Goal: Task Accomplishment & Management: Use online tool/utility

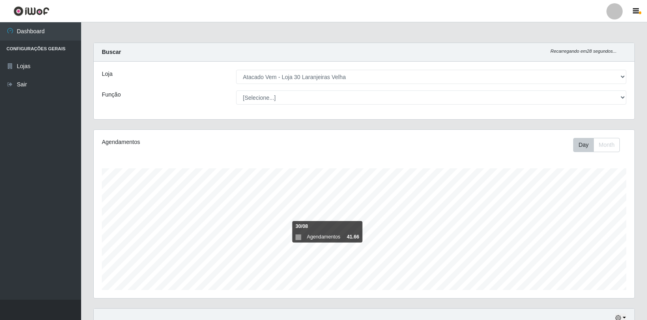
select select "495"
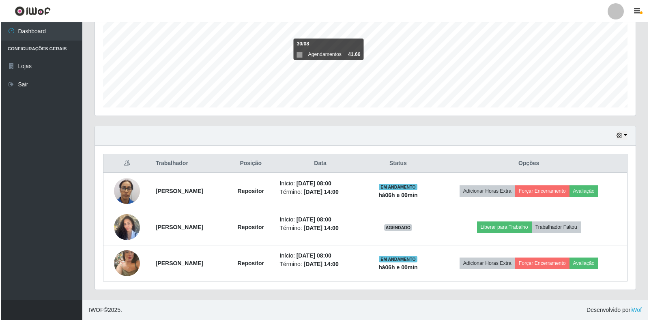
scroll to position [168, 541]
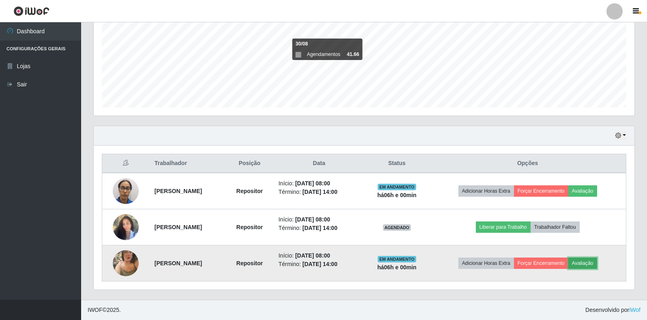
click at [597, 264] on button "Avaliação" at bounding box center [582, 263] width 29 height 11
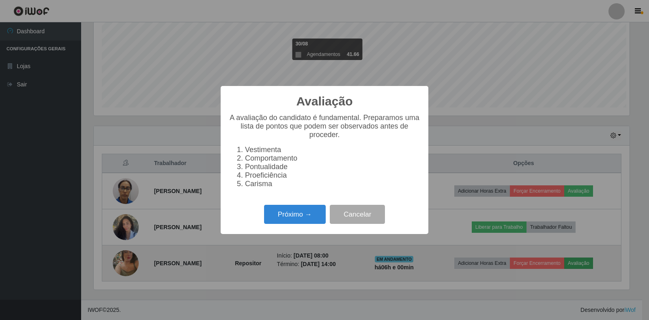
scroll to position [168, 536]
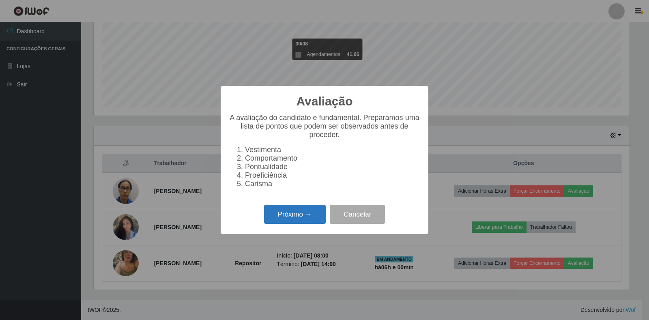
click at [305, 220] on button "Próximo →" at bounding box center [295, 214] width 62 height 19
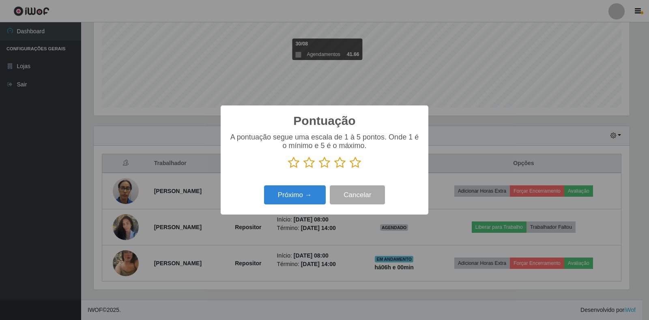
scroll to position [405608, 405241]
click at [359, 159] on icon at bounding box center [355, 163] width 11 height 12
click at [350, 169] on input "radio" at bounding box center [350, 169] width 0 height 0
click at [312, 197] on button "Próximo →" at bounding box center [295, 194] width 62 height 19
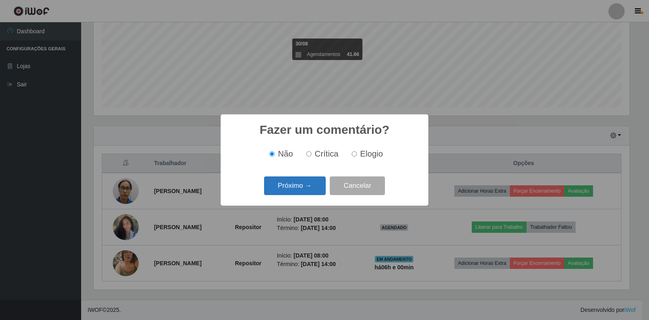
click at [306, 187] on button "Próximo →" at bounding box center [295, 186] width 62 height 19
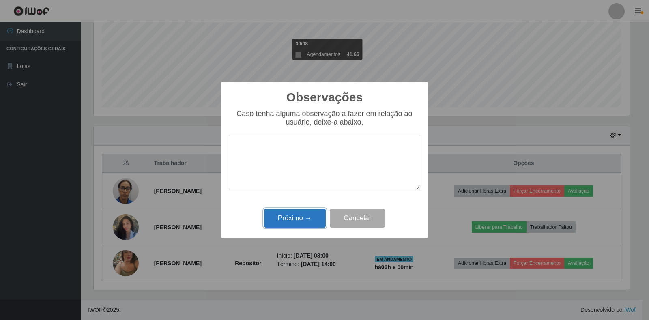
click at [307, 221] on button "Próximo →" at bounding box center [295, 218] width 62 height 19
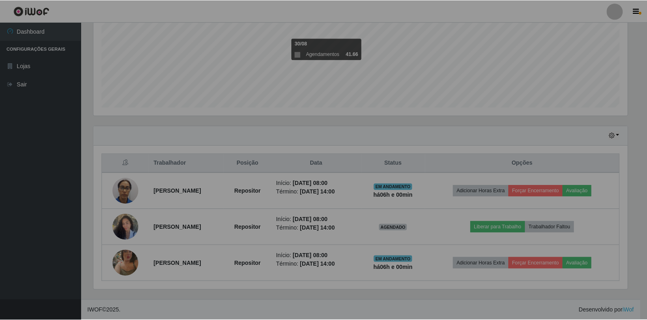
scroll to position [168, 541]
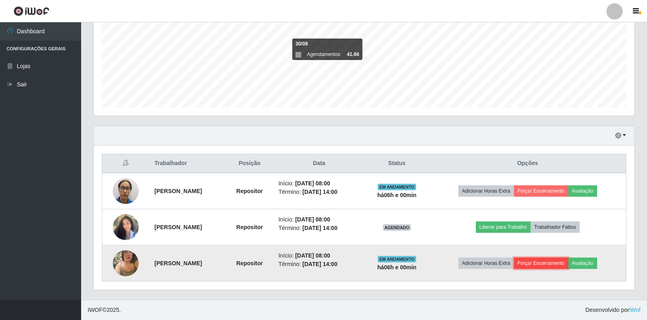
click at [543, 265] on button "Forçar Encerramento" at bounding box center [541, 263] width 54 height 11
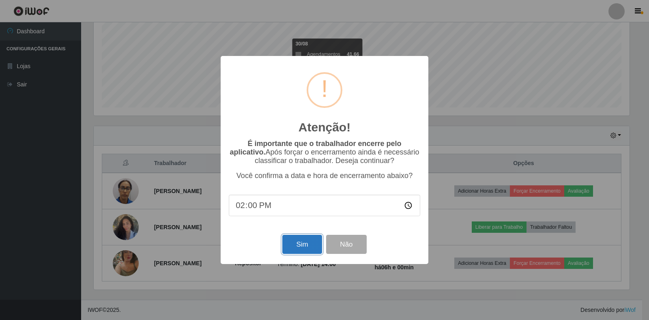
click at [296, 249] on button "Sim" at bounding box center [301, 244] width 39 height 19
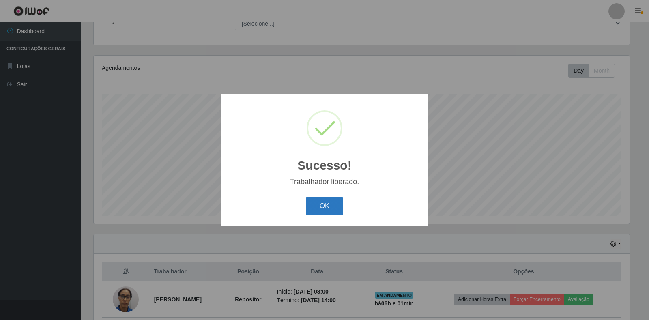
click at [326, 201] on button "OK" at bounding box center [325, 206] width 38 height 19
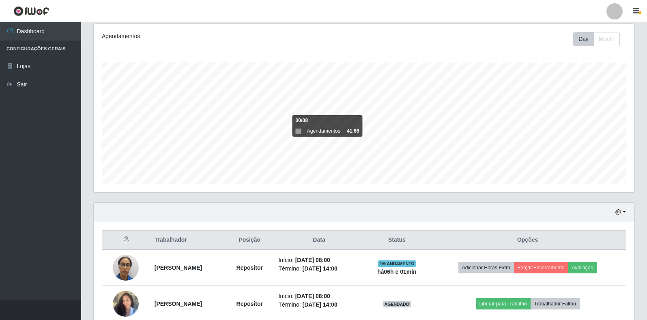
scroll to position [146, 0]
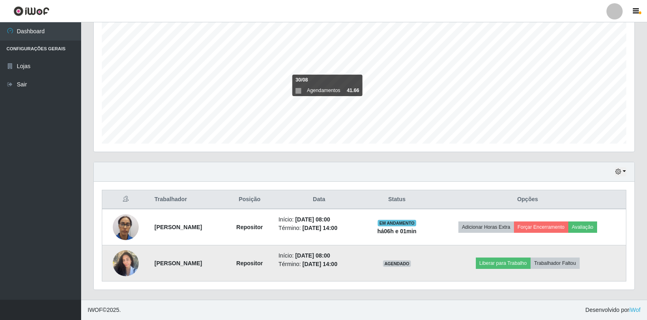
click at [128, 266] on img at bounding box center [126, 263] width 26 height 34
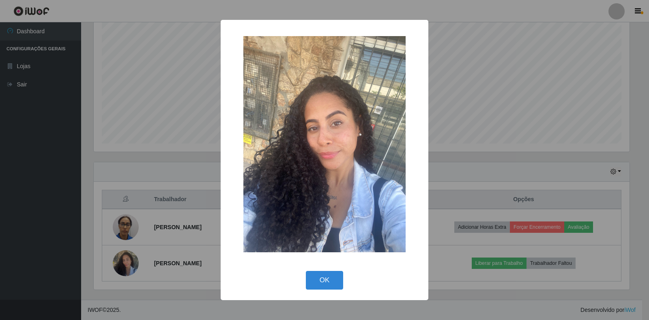
click at [175, 195] on div "× OK Cancel" at bounding box center [324, 160] width 649 height 320
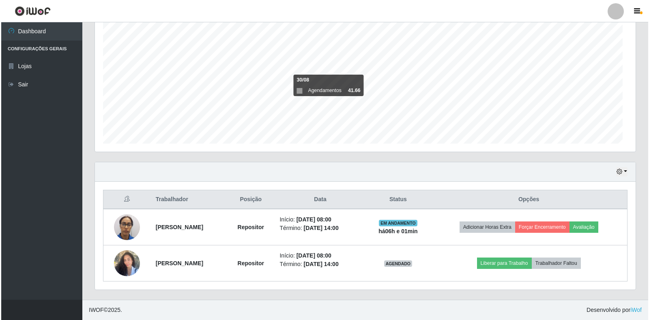
scroll to position [168, 541]
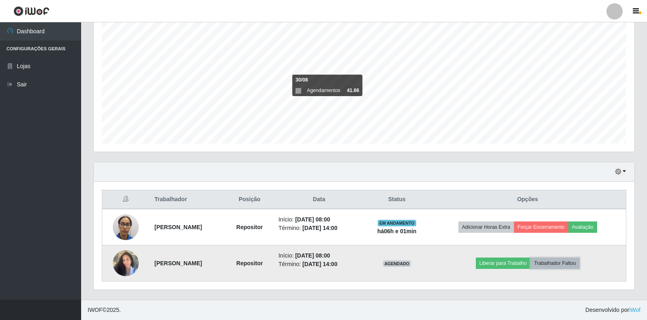
click at [567, 263] on button "Trabalhador Faltou" at bounding box center [555, 263] width 49 height 11
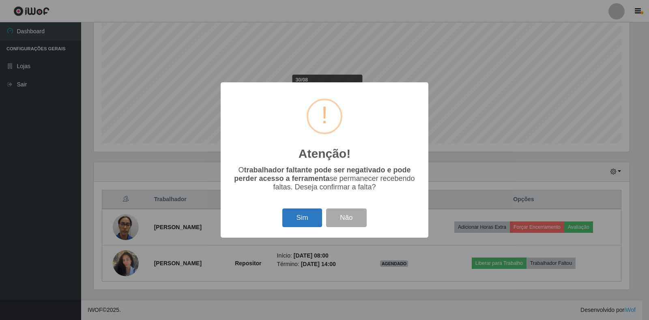
click at [303, 225] on button "Sim" at bounding box center [301, 218] width 39 height 19
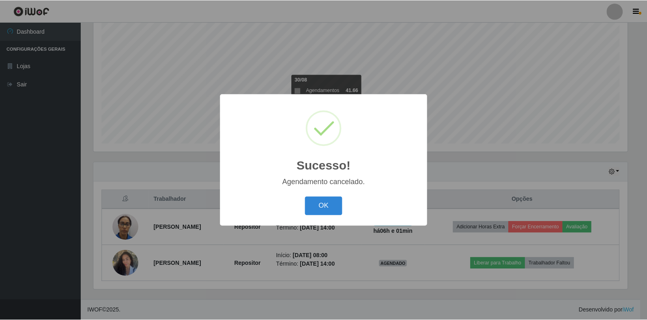
scroll to position [110, 0]
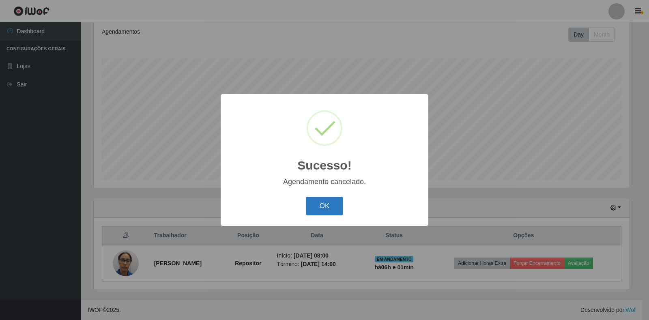
click at [323, 207] on button "OK" at bounding box center [325, 206] width 38 height 19
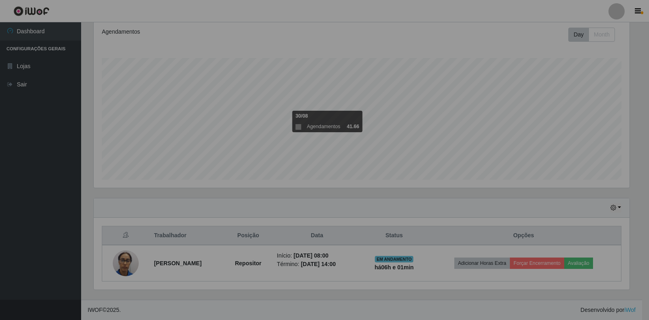
scroll to position [0, 0]
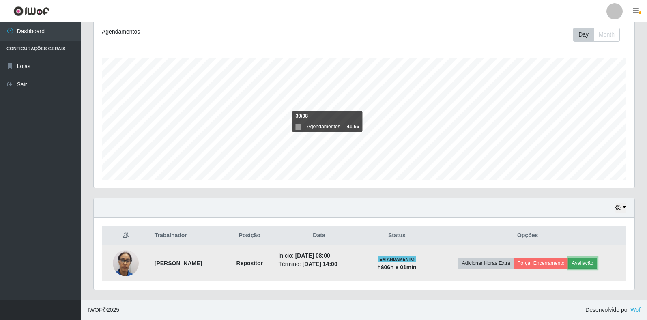
click at [584, 267] on button "Avaliação" at bounding box center [582, 263] width 29 height 11
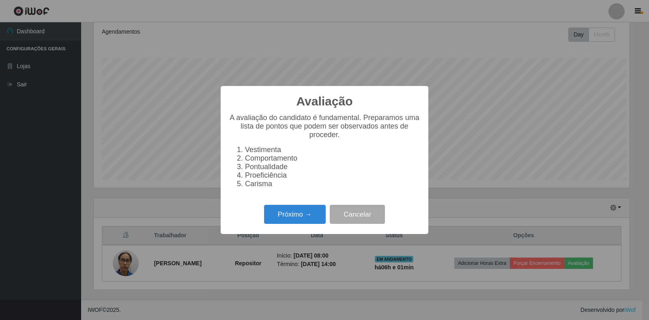
scroll to position [168, 536]
click at [284, 221] on button "Próximo →" at bounding box center [295, 214] width 62 height 19
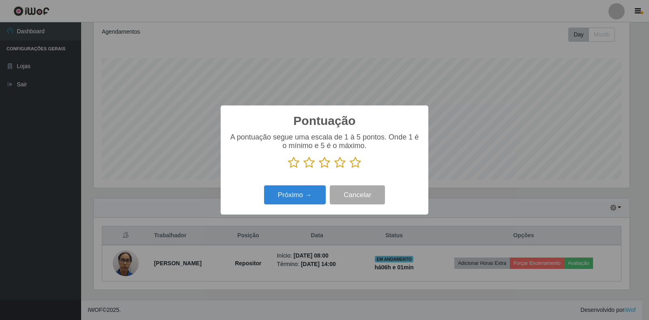
click at [353, 166] on icon at bounding box center [355, 163] width 11 height 12
click at [350, 169] on input "radio" at bounding box center [350, 169] width 0 height 0
click at [307, 196] on button "Próximo →" at bounding box center [295, 194] width 62 height 19
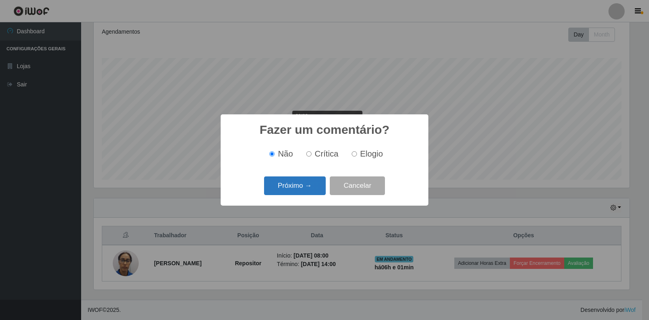
click at [321, 189] on button "Próximo →" at bounding box center [295, 186] width 62 height 19
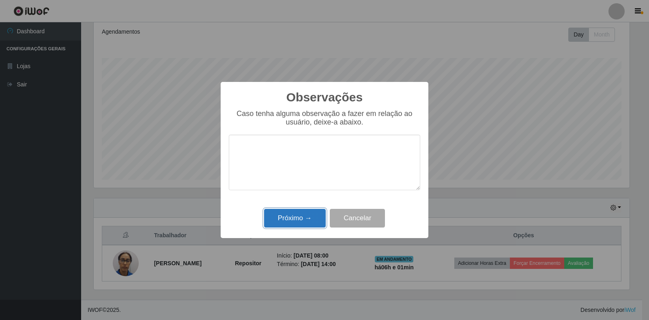
click at [308, 219] on button "Próximo →" at bounding box center [295, 218] width 62 height 19
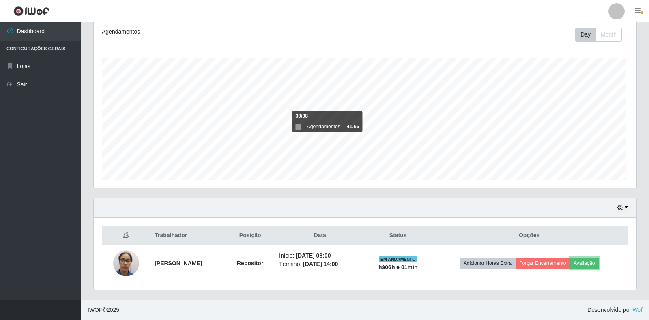
scroll to position [168, 541]
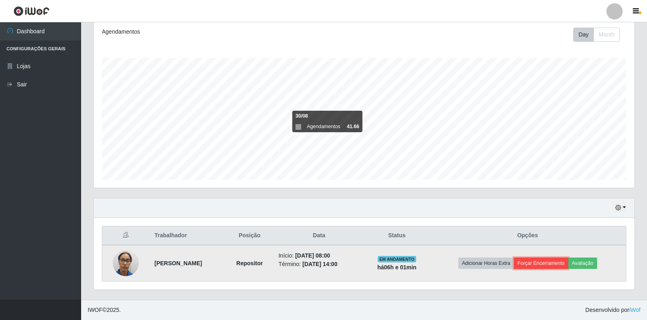
click at [541, 265] on button "Forçar Encerramento" at bounding box center [541, 263] width 54 height 11
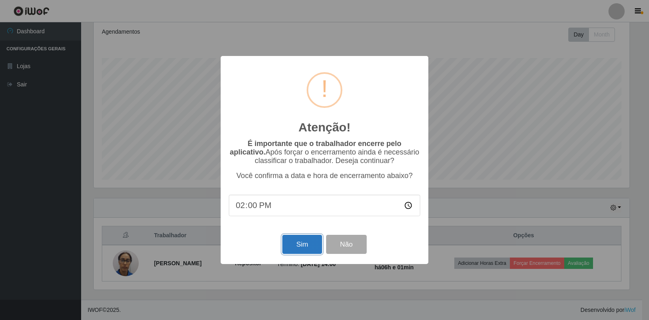
click at [307, 248] on button "Sim" at bounding box center [301, 244] width 39 height 19
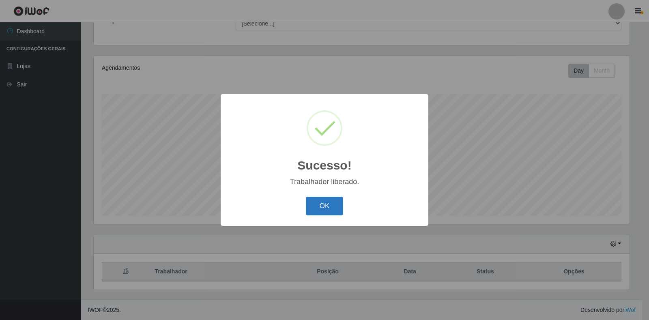
click at [335, 202] on button "OK" at bounding box center [325, 206] width 38 height 19
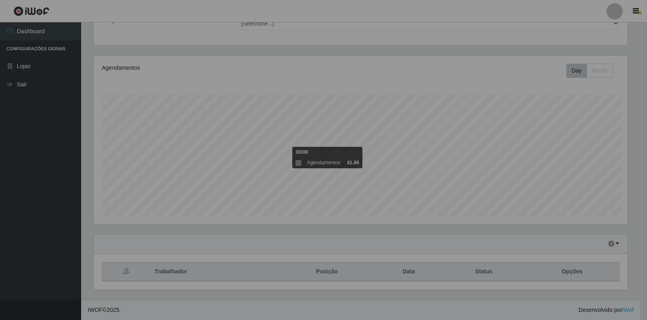
scroll to position [168, 541]
